Goal: Navigation & Orientation: Find specific page/section

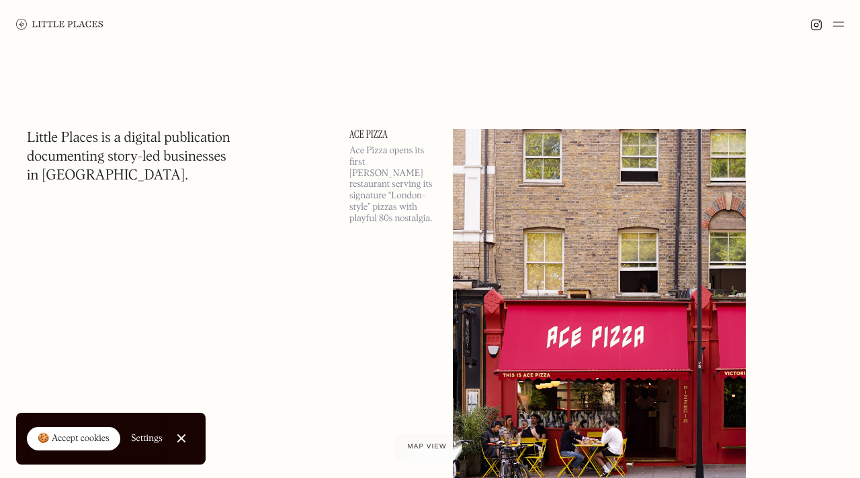
click at [841, 22] on img at bounding box center [838, 24] width 11 height 16
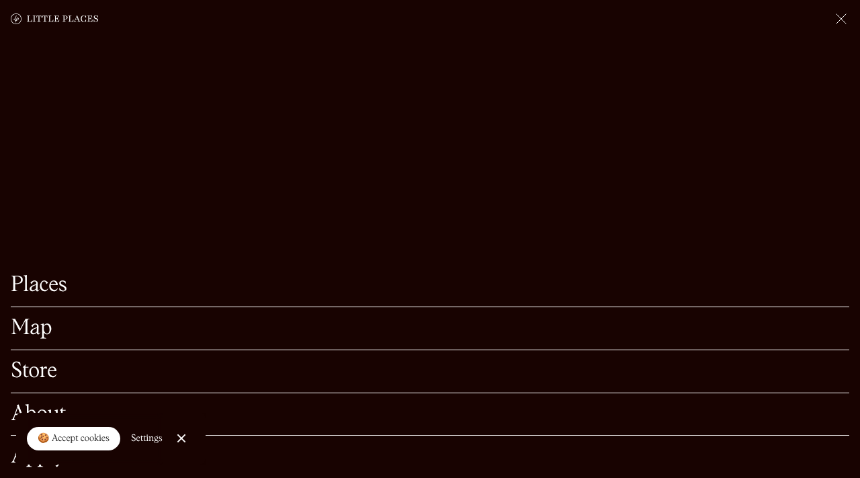
click at [92, 324] on link "Map" at bounding box center [430, 328] width 839 height 21
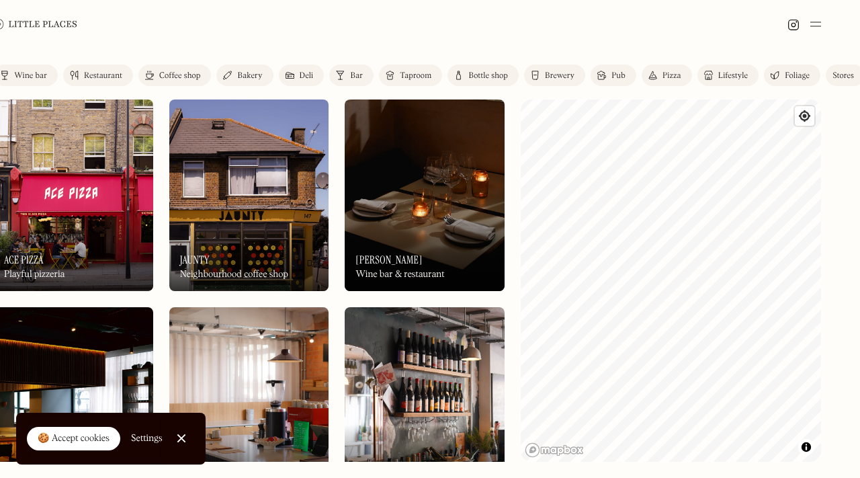
scroll to position [0, 28]
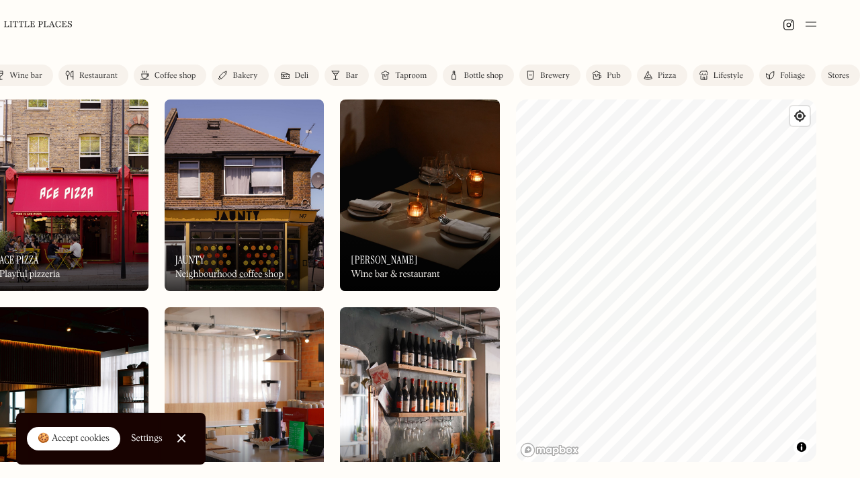
click at [610, 72] on div "Pub" at bounding box center [614, 76] width 14 height 8
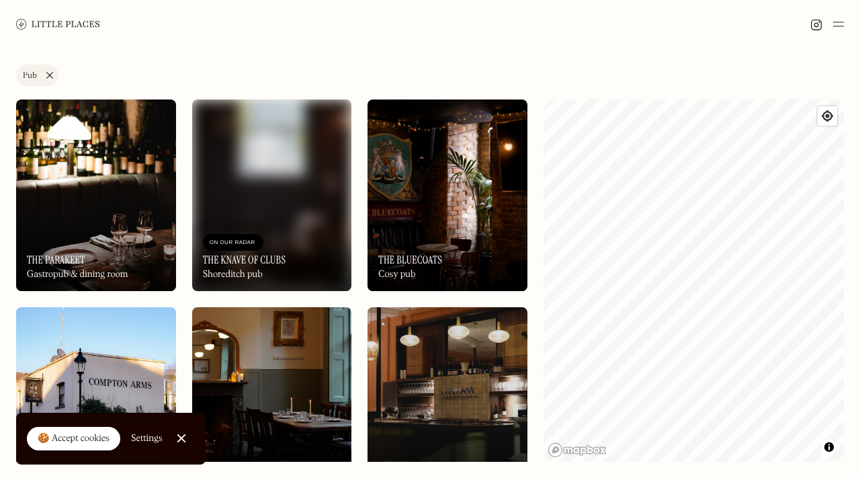
click at [844, 251] on div "Label Pub Wine bar Restaurant Coffee shop Bakery Deli Bar Taproom Bottle shop B…" at bounding box center [430, 262] width 860 height 429
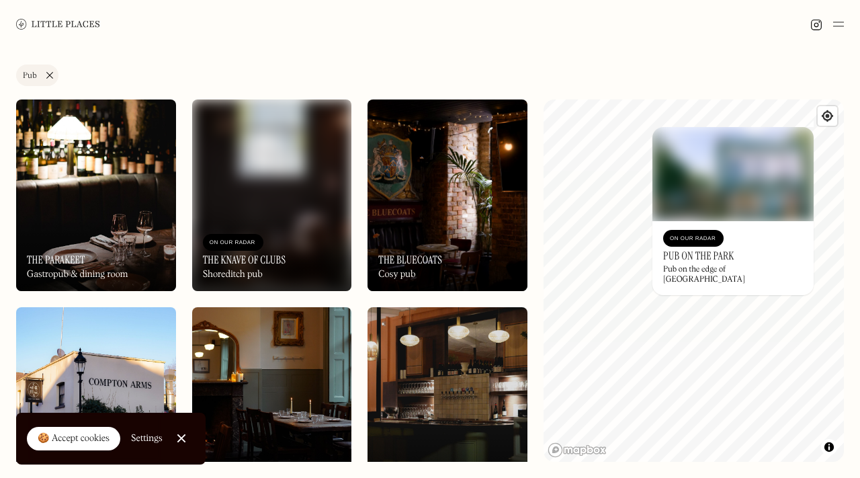
click at [48, 71] on link "Pub" at bounding box center [37, 76] width 42 height 22
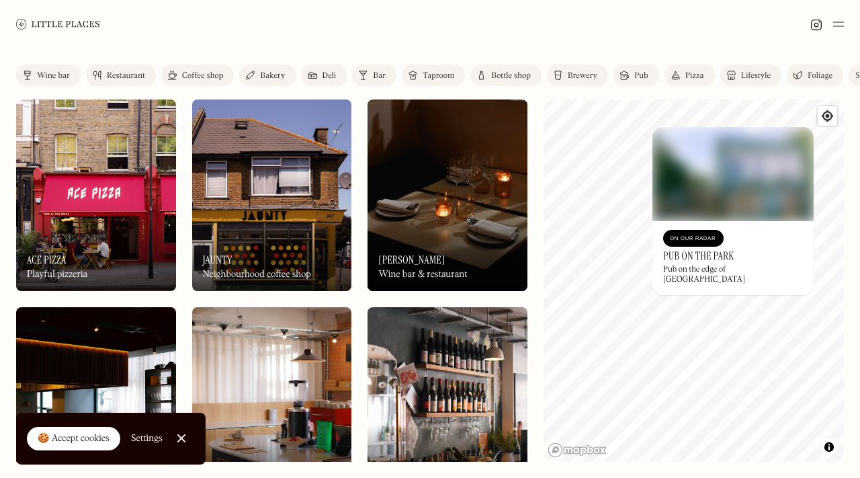
click at [575, 71] on link "Brewery" at bounding box center [577, 76] width 61 height 22
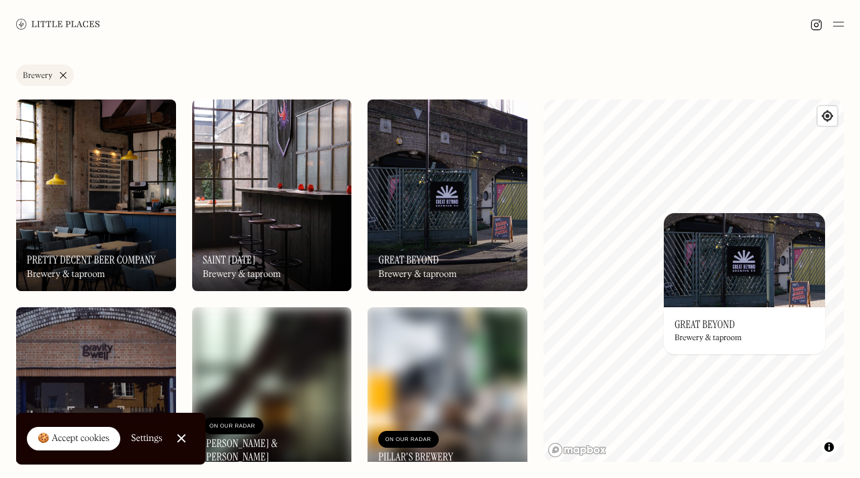
click at [270, 236] on div "On Our Radar Saint [DATE] Brewery & taproom" at bounding box center [272, 254] width 160 height 74
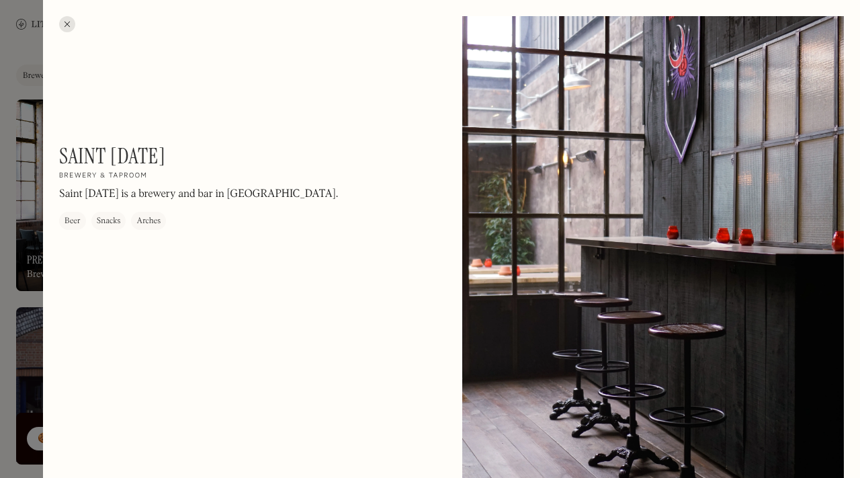
click at [68, 20] on div at bounding box center [67, 24] width 16 height 16
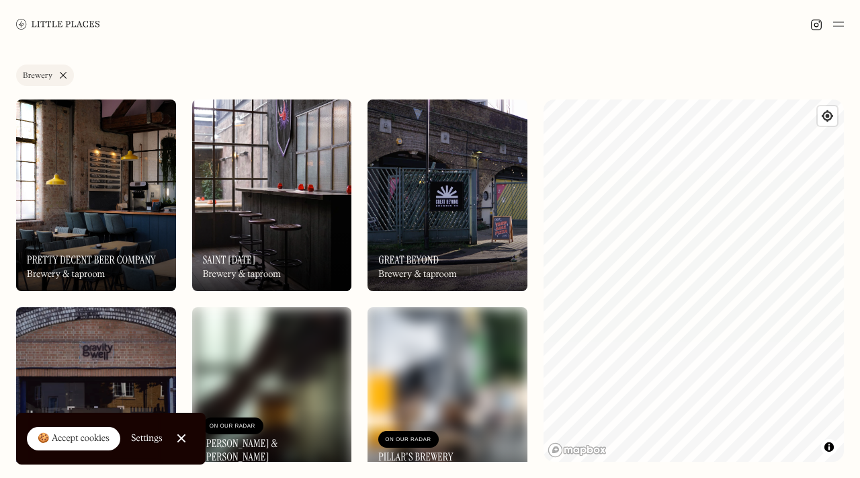
click at [532, 218] on div "Label Brewery Wine bar Restaurant Coffee shop Bakery Deli Bar Taproom Bottle sh…" at bounding box center [430, 262] width 860 height 429
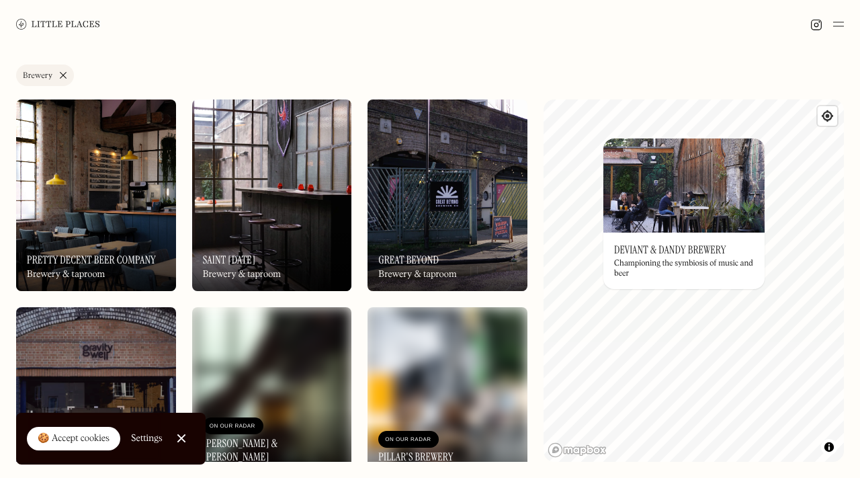
click at [730, 94] on div "Label Brewery Wine bar Restaurant Coffee shop Bakery Deli Bar Taproom Bottle sh…" at bounding box center [430, 262] width 860 height 429
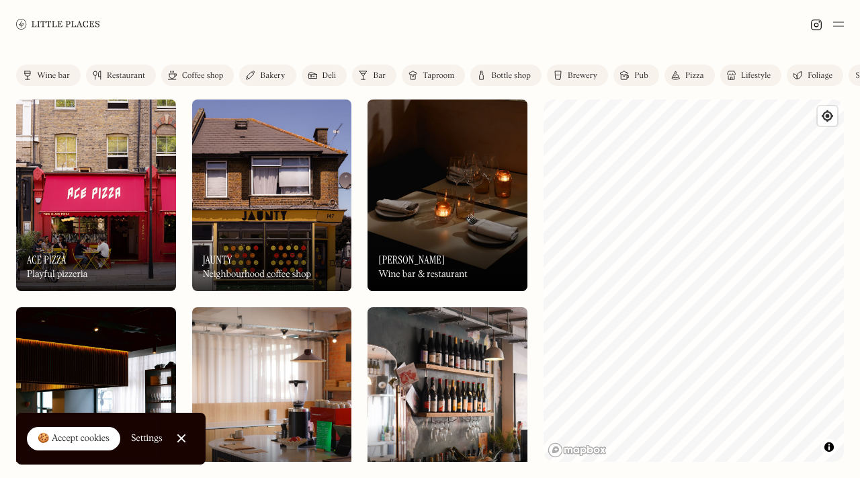
click at [376, 74] on div "Bar" at bounding box center [379, 76] width 13 height 8
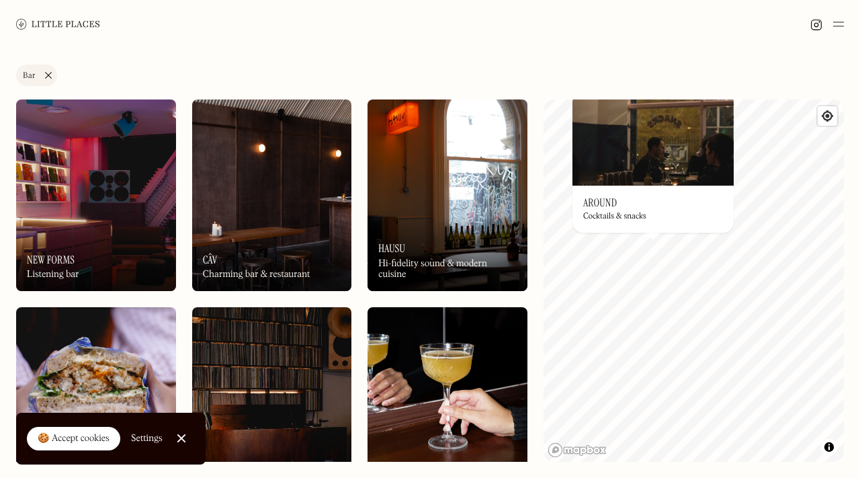
click at [47, 71] on link "Bar" at bounding box center [36, 76] width 41 height 22
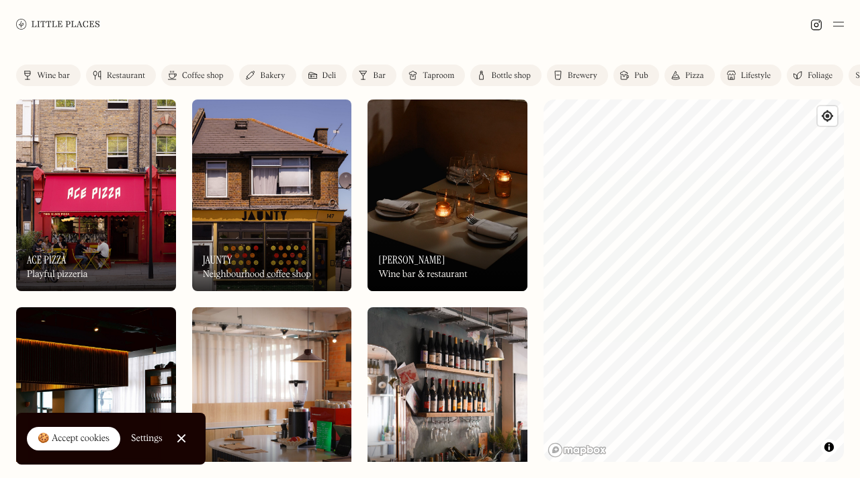
click at [448, 77] on div "Taproom" at bounding box center [439, 76] width 32 height 8
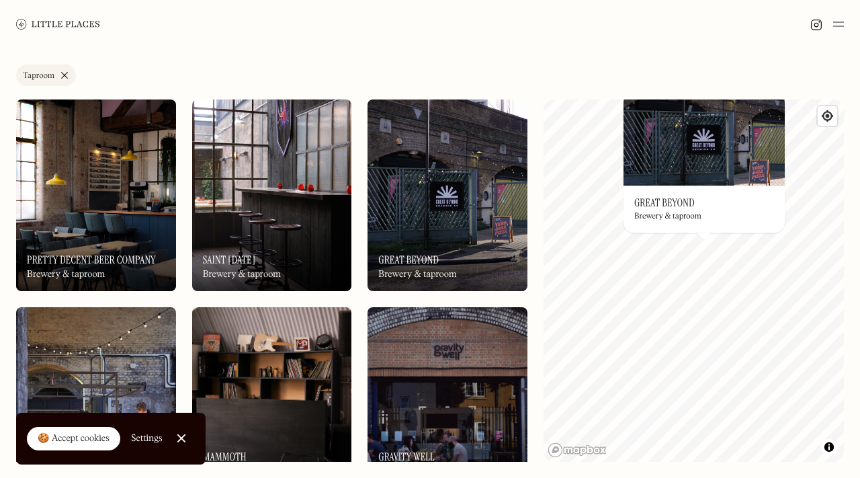
click at [64, 73] on link "Taproom" at bounding box center [46, 76] width 60 height 22
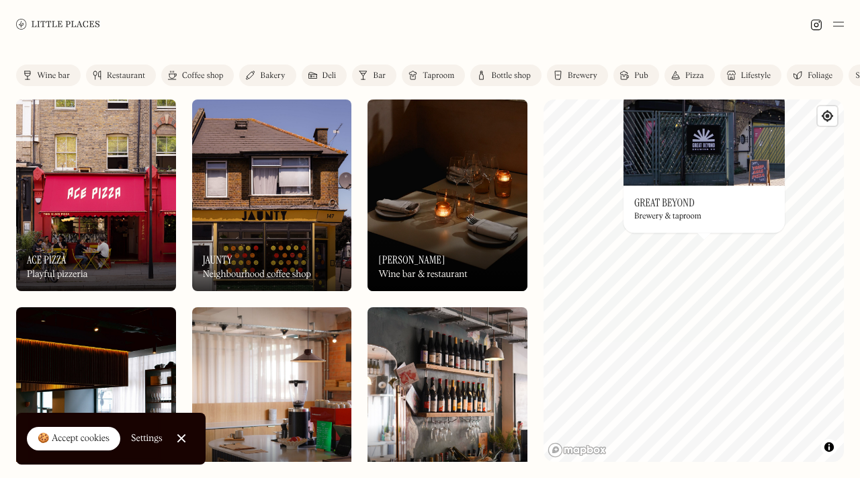
click at [642, 77] on div "Pub" at bounding box center [641, 76] width 14 height 8
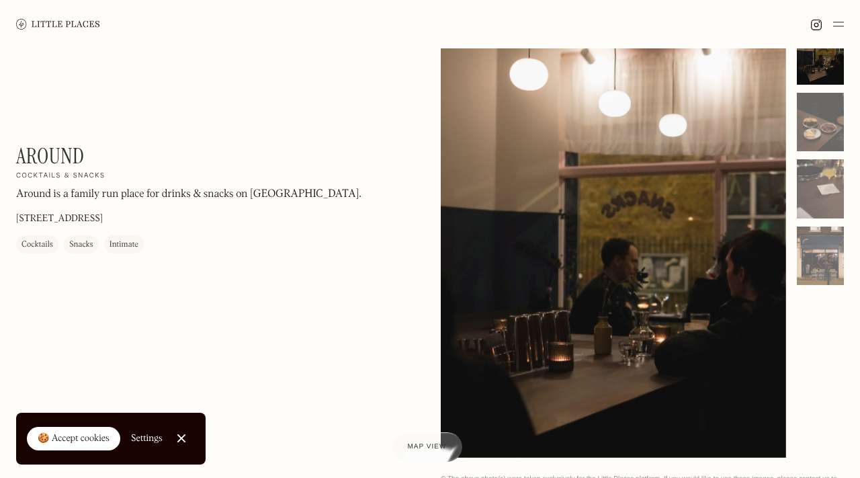
scroll to position [43, 0]
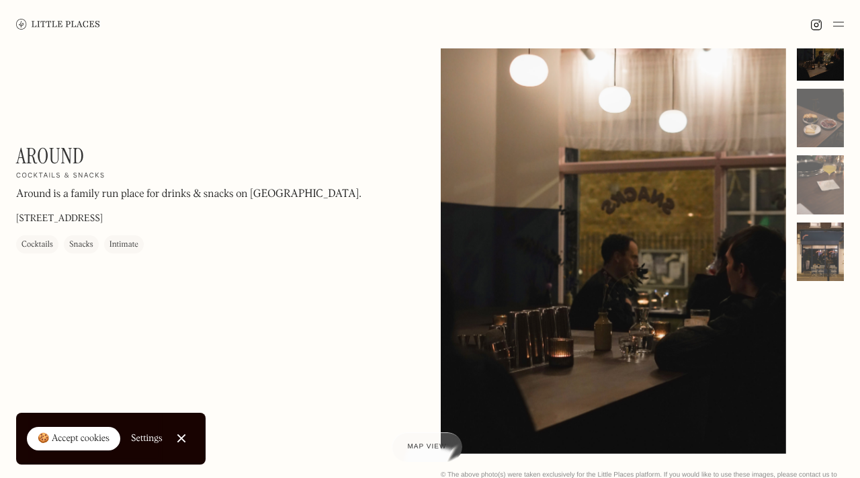
click at [824, 259] on div at bounding box center [820, 251] width 47 height 59
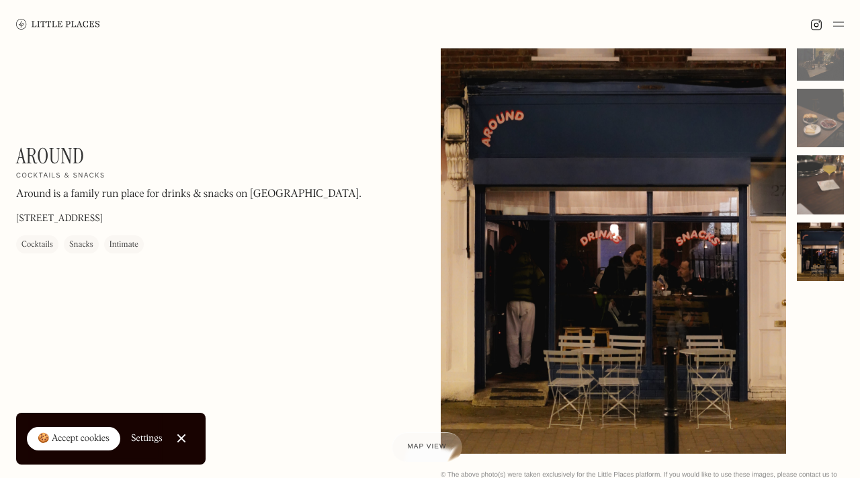
click at [823, 189] on div at bounding box center [820, 184] width 47 height 59
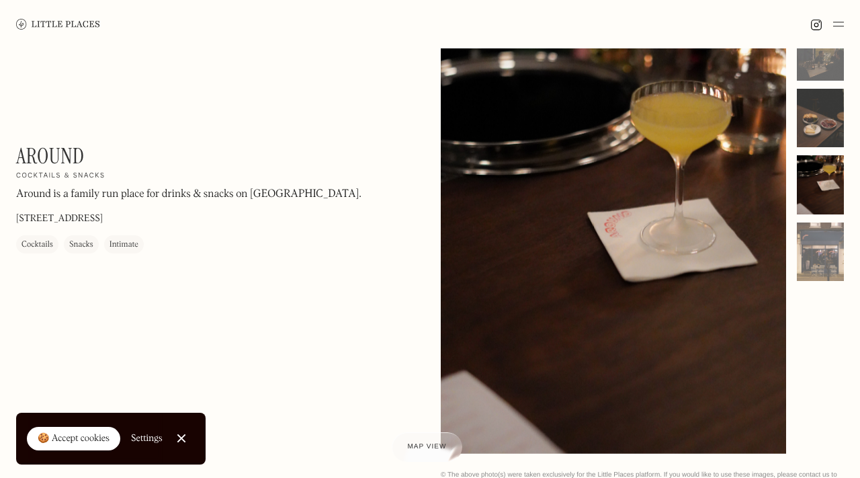
click at [825, 126] on div at bounding box center [820, 118] width 47 height 59
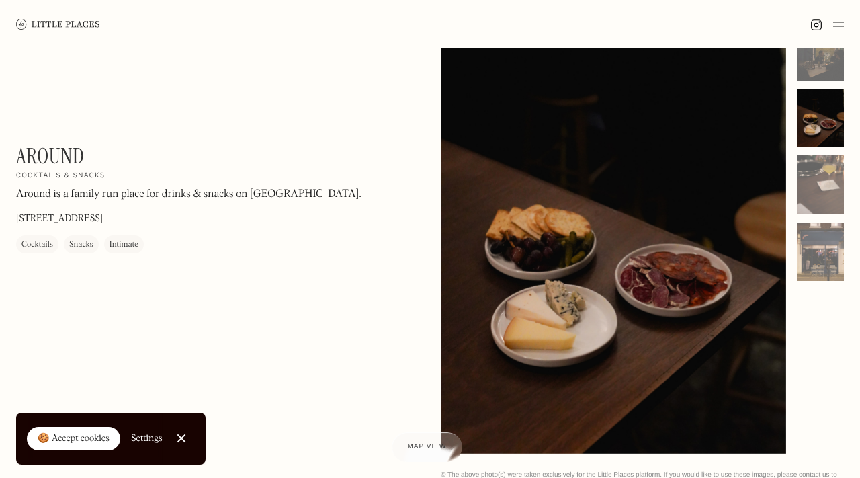
scroll to position [0, 0]
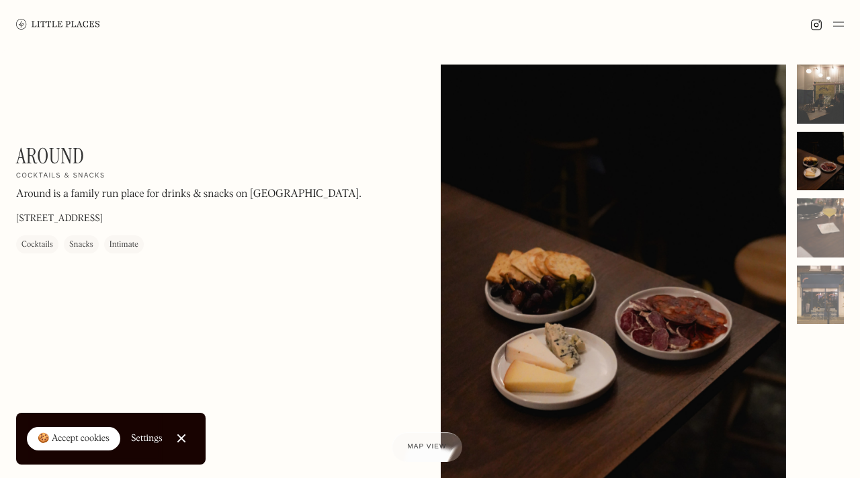
click at [820, 113] on div at bounding box center [820, 94] width 47 height 59
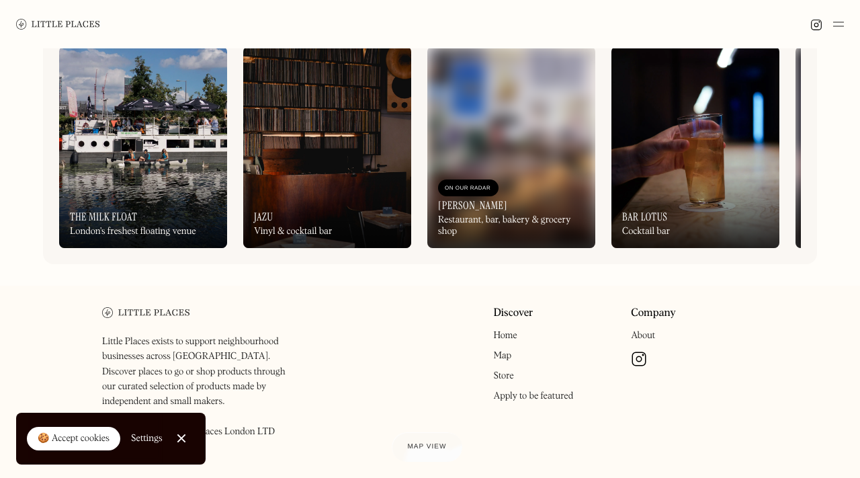
scroll to position [600, 0]
